Goal: Task Accomplishment & Management: Use online tool/utility

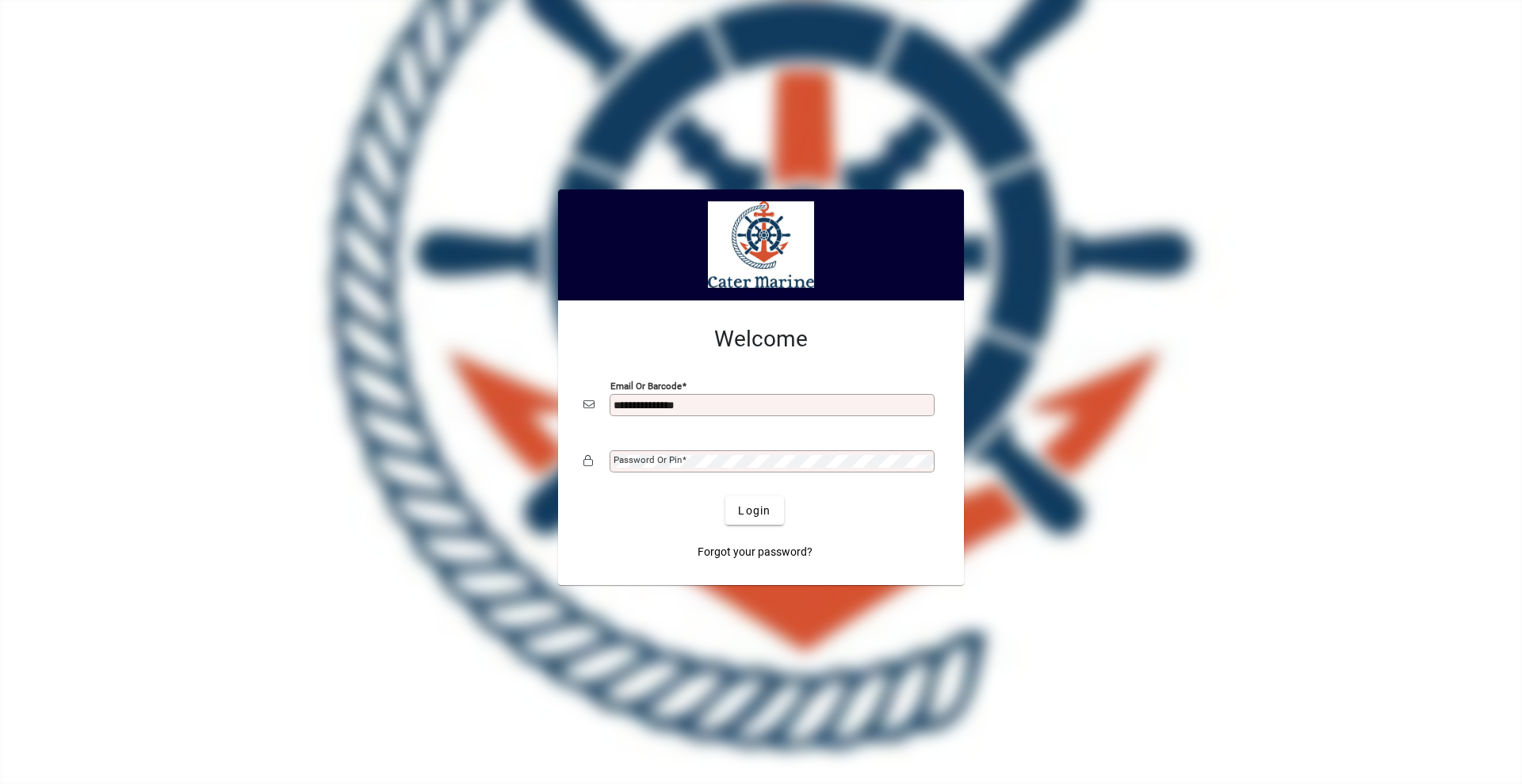
type input "**********"
click at [725, 496] on button "Login" at bounding box center [754, 510] width 58 height 29
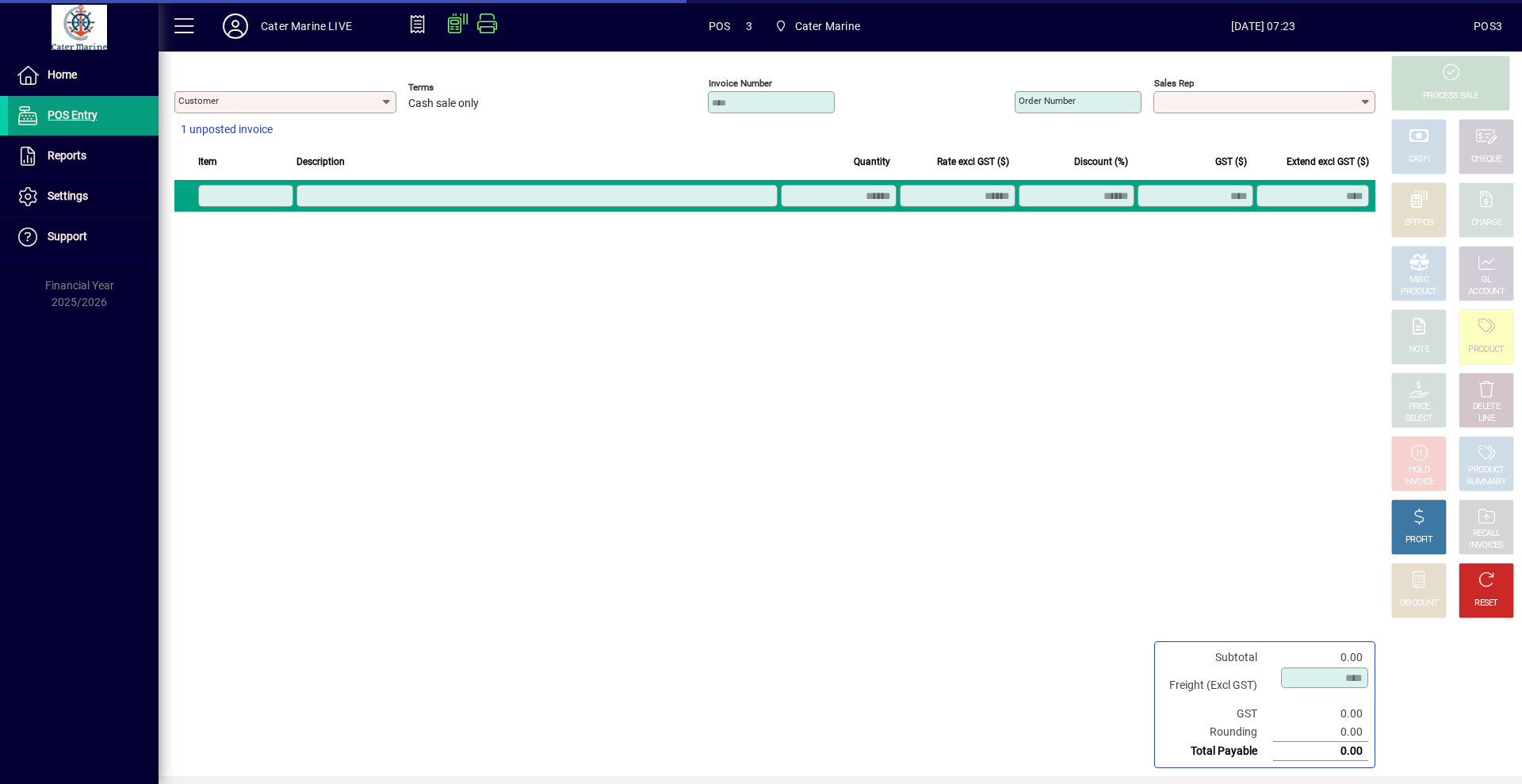
type input "**********"
